Goal: Find contact information: Find contact information

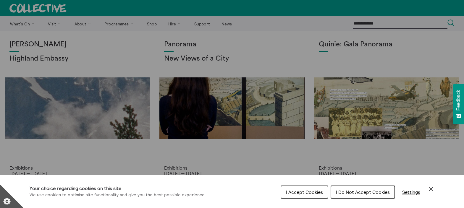
click at [358, 191] on span "I Do Not Accept Cookies" at bounding box center [363, 192] width 54 height 6
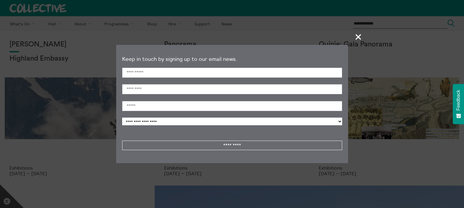
click at [360, 35] on span "+" at bounding box center [358, 36] width 17 height 17
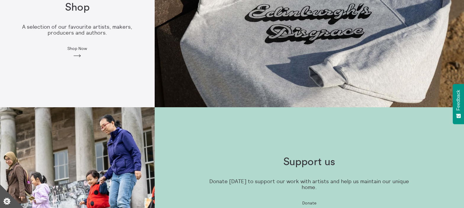
scroll to position [555, 0]
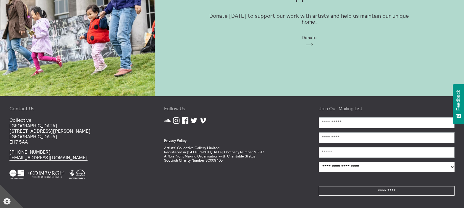
drag, startPoint x: 89, startPoint y: 156, endPoint x: -7, endPoint y: 155, distance: 96.8
copy link "[EMAIL_ADDRESS][DOMAIN_NAME]"
click at [79, 154] on p "[PHONE_NUMBER] [EMAIL_ADDRESS][DOMAIN_NAME]" at bounding box center [77, 154] width 136 height 11
drag, startPoint x: 58, startPoint y: 149, endPoint x: 26, endPoint y: 150, distance: 32.0
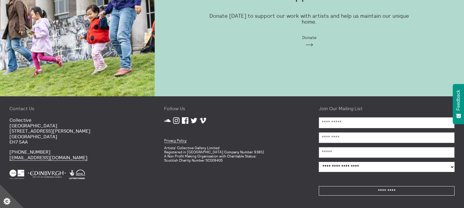
click at [26, 150] on p "[PHONE_NUMBER] [EMAIL_ADDRESS][DOMAIN_NAME]" at bounding box center [77, 154] width 136 height 11
copy p "131 556 1264"
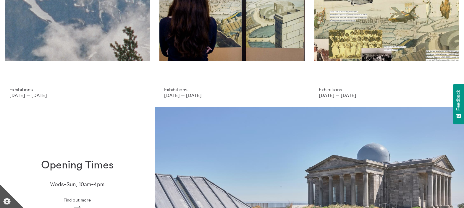
scroll to position [0, 0]
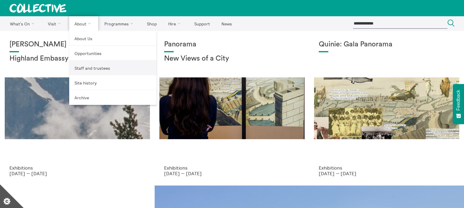
click at [84, 69] on link "Staff and trustees" at bounding box center [112, 68] width 87 height 15
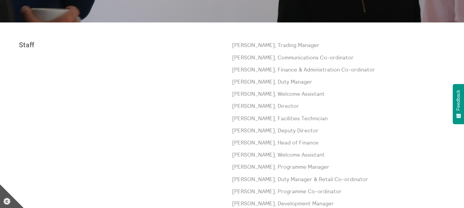
scroll to position [235, 0]
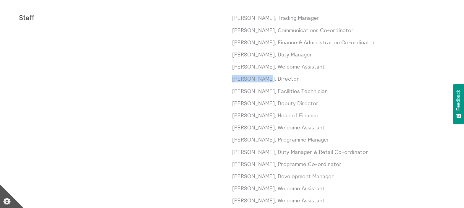
drag, startPoint x: 234, startPoint y: 78, endPoint x: 266, endPoint y: 77, distance: 32.6
click at [266, 77] on p "Sorcha Carey, Director" at bounding box center [338, 78] width 213 height 7
copy p "Sorcha Carey"
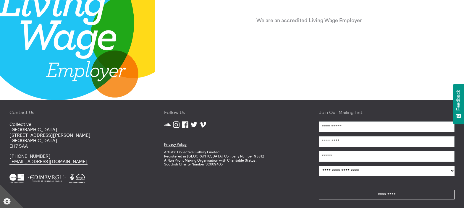
scroll to position [805, 0]
